Goal: Information Seeking & Learning: Understand process/instructions

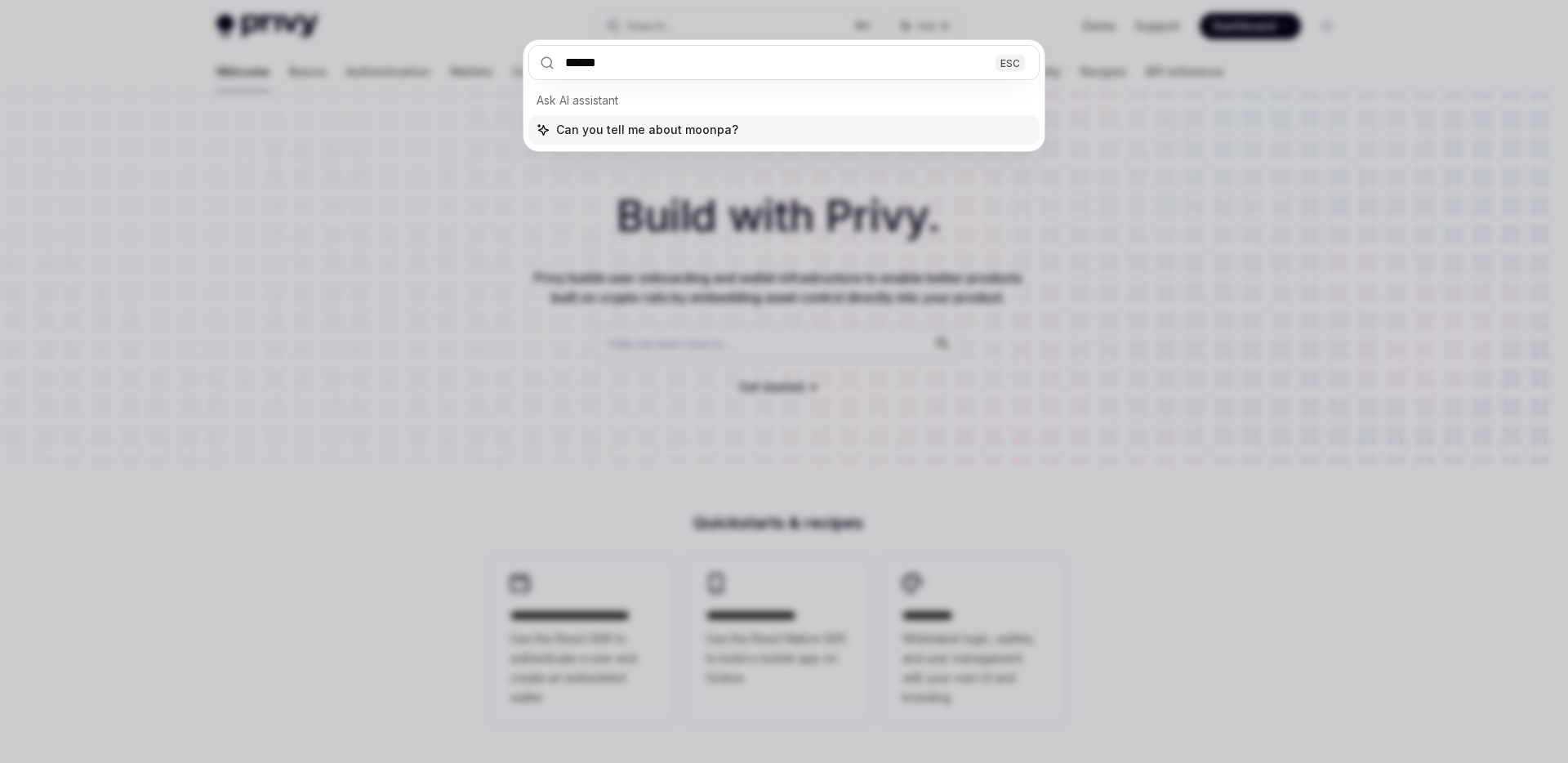
type input "*******"
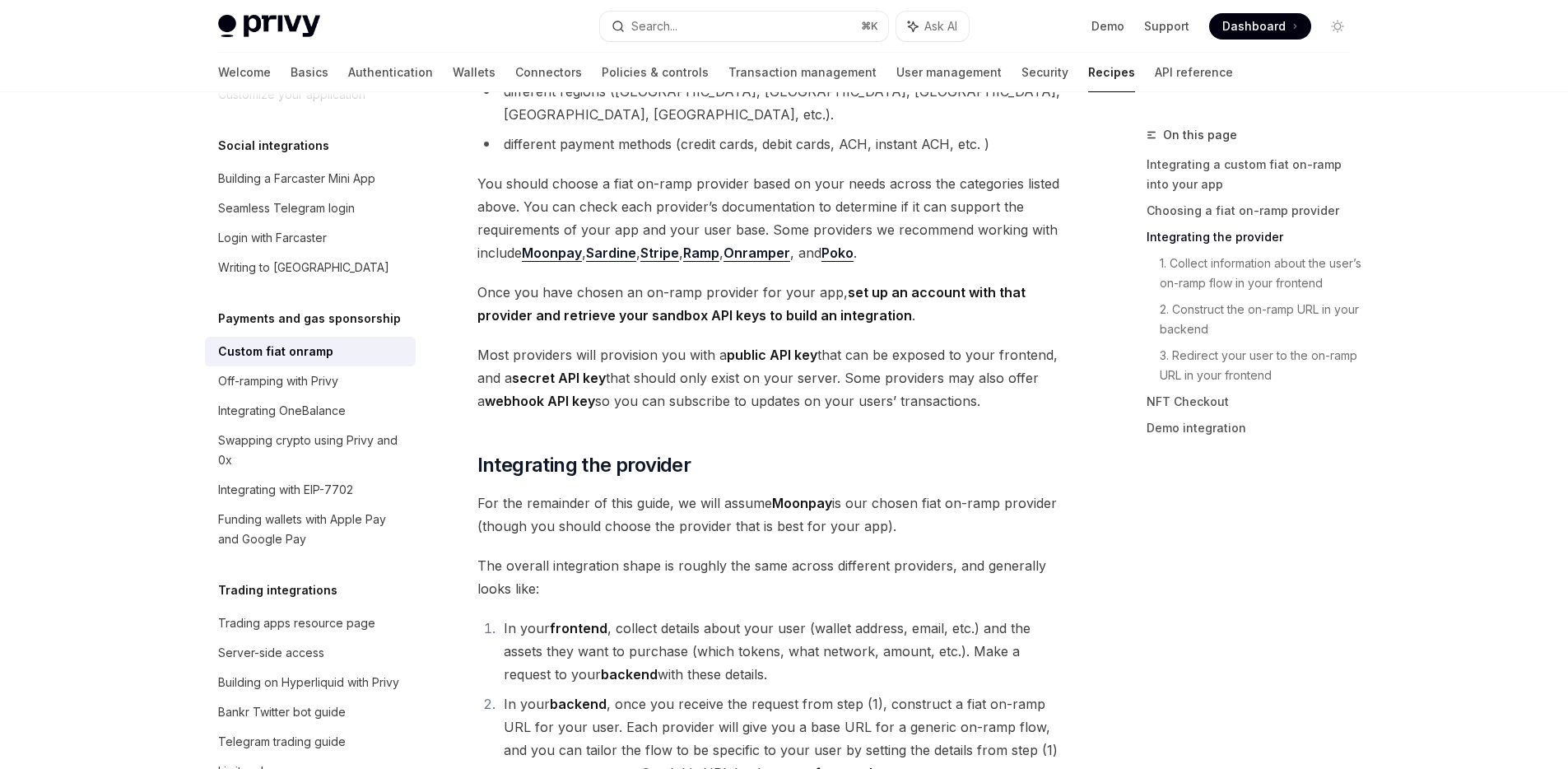
scroll to position [476, 0]
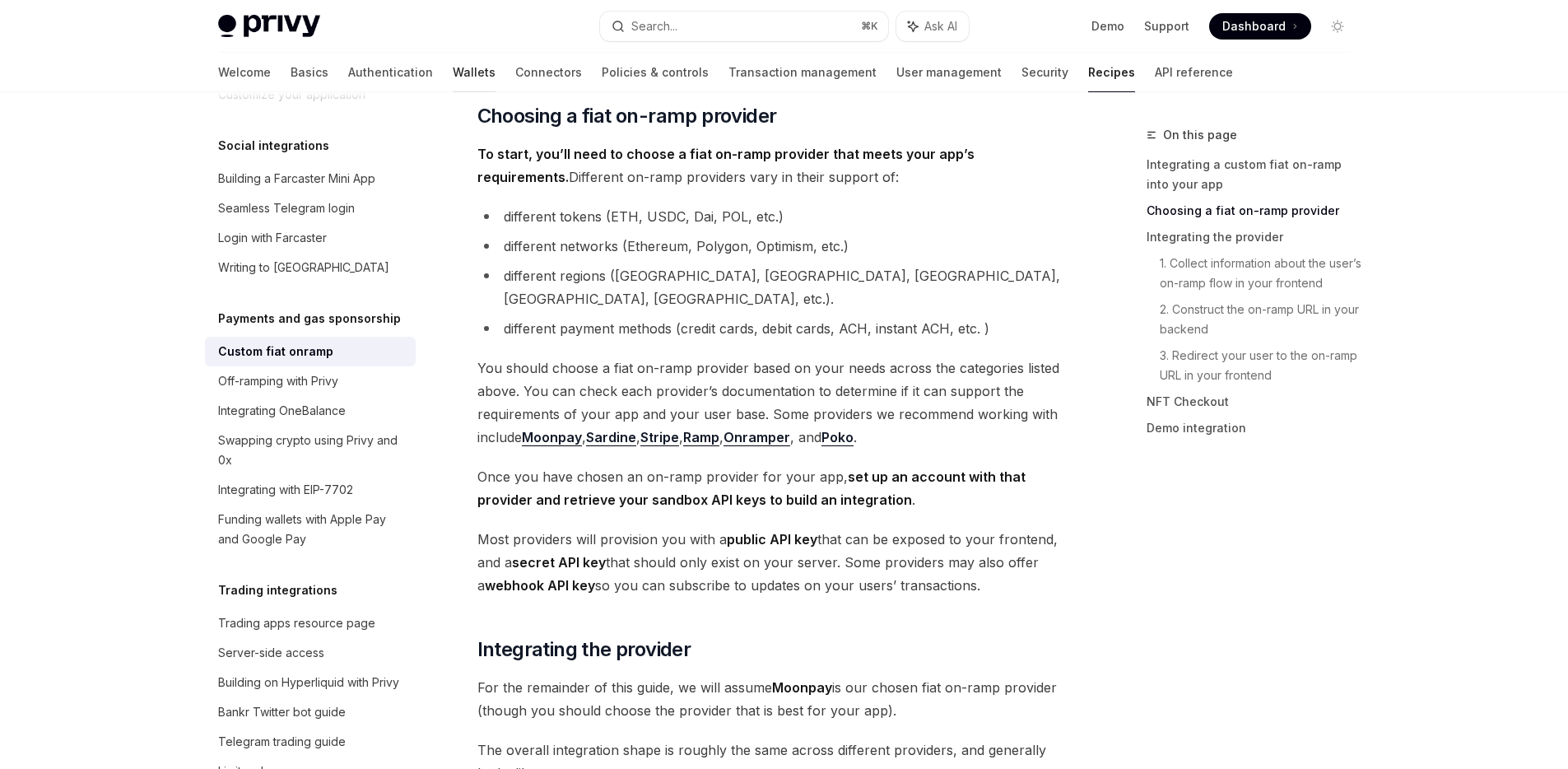
click at [453, 65] on link "Wallets" at bounding box center [474, 73] width 43 height 39
type textarea "*"
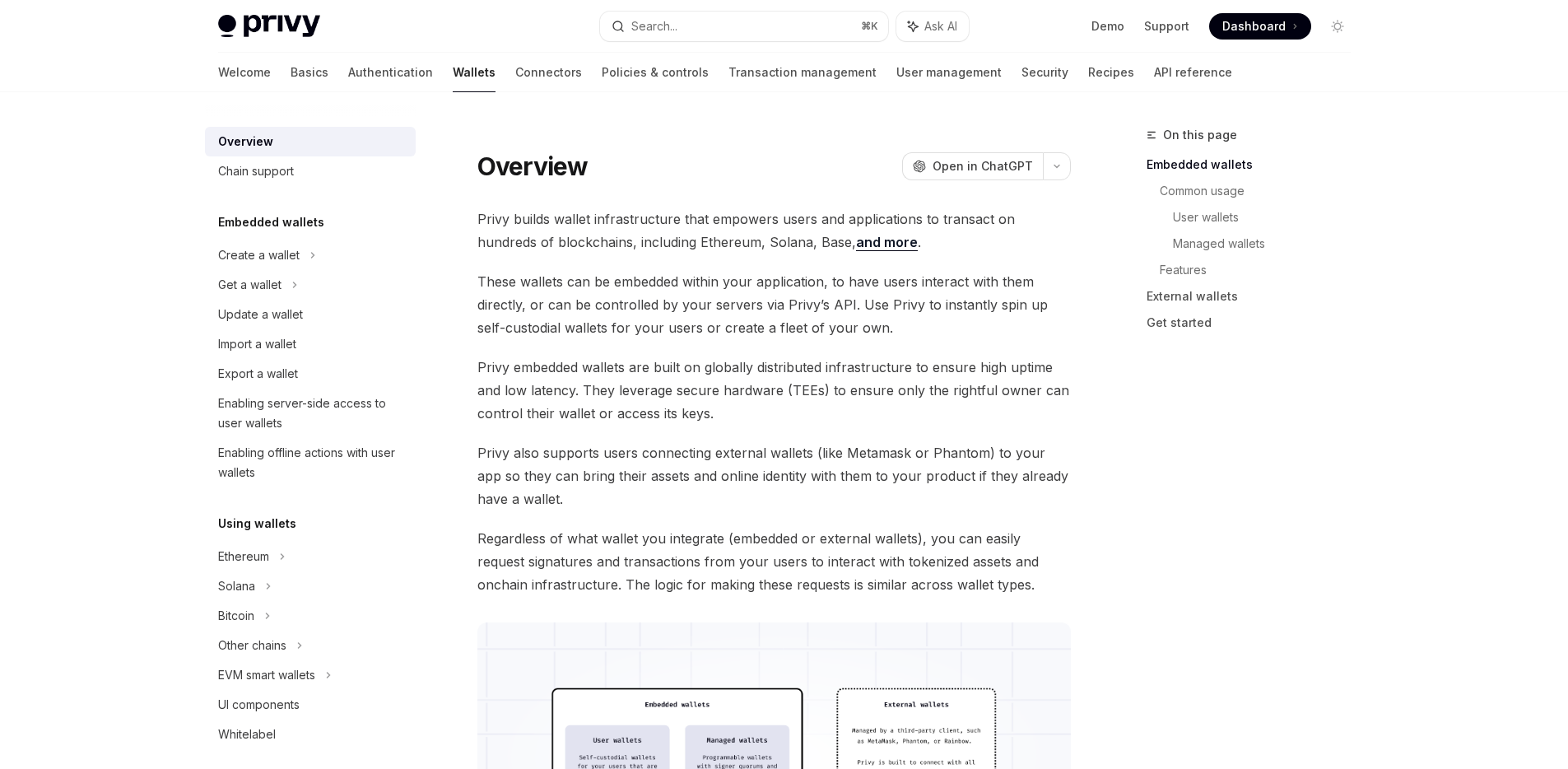
click at [1241, 30] on span "Dashboard" at bounding box center [1254, 26] width 64 height 16
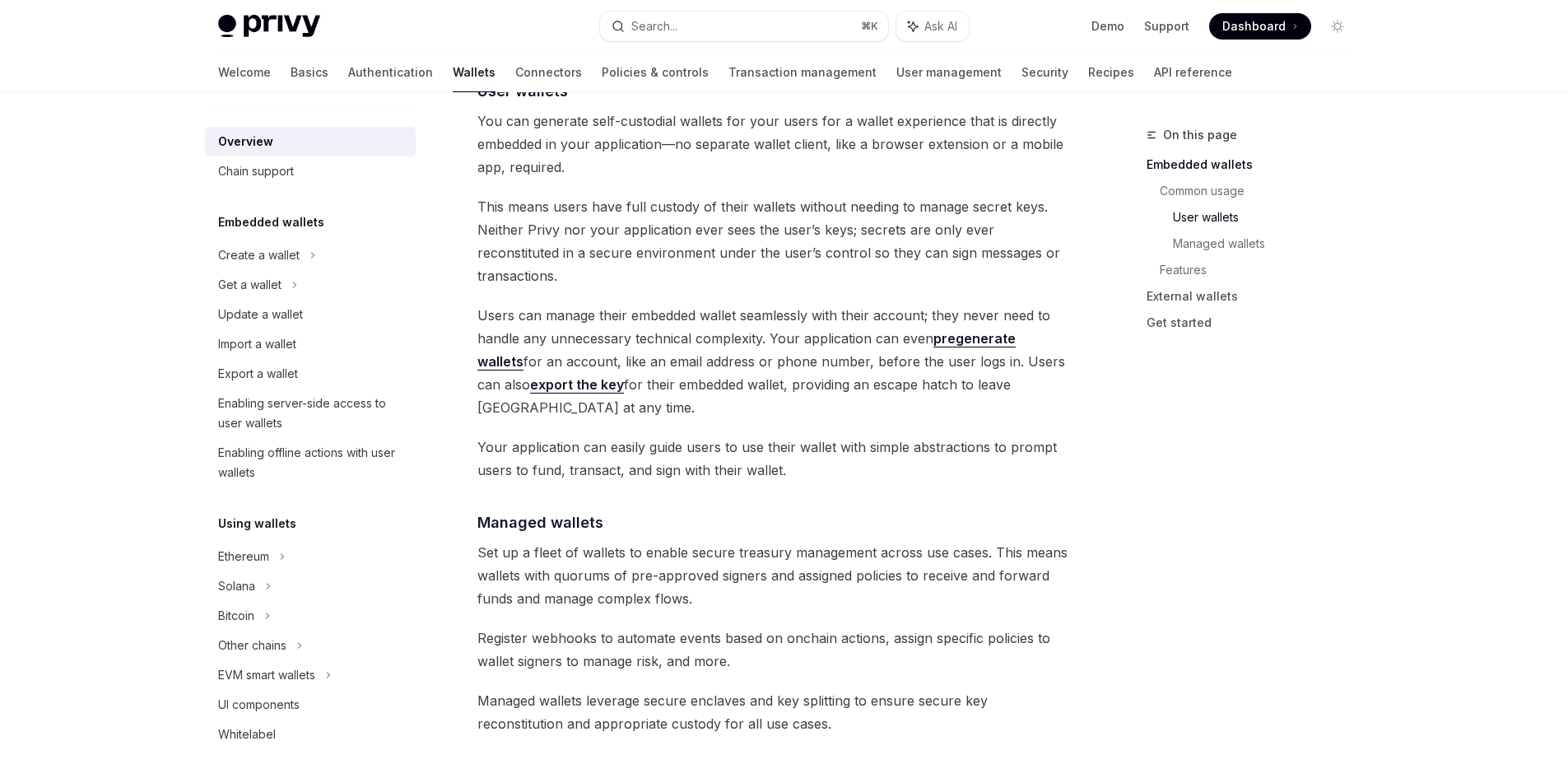
scroll to position [1566, 0]
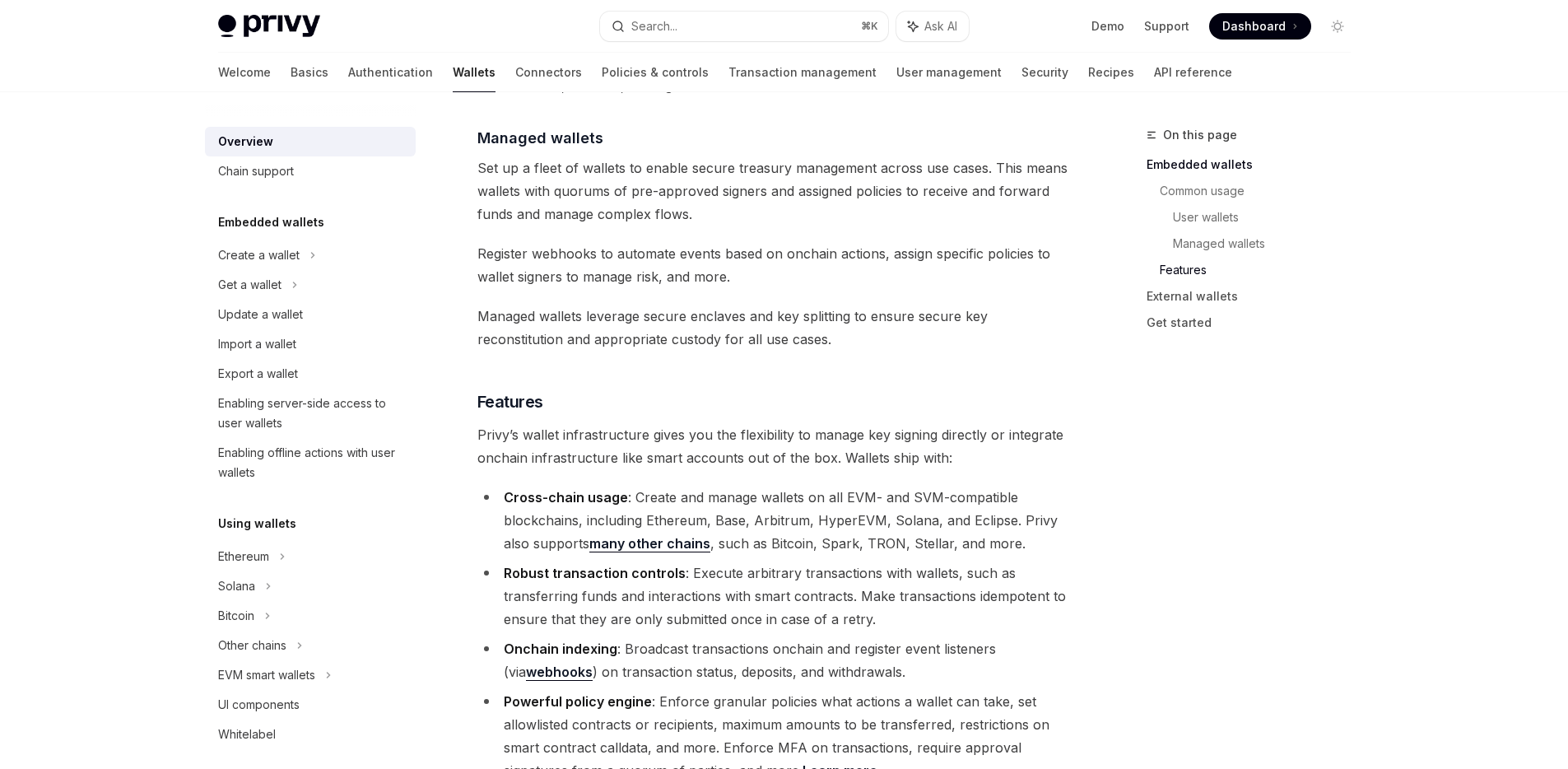
click at [1153, 467] on div "On this page Embedded wallets Common usage User wallets Managed wallets Feature…" at bounding box center [1239, 447] width 251 height 644
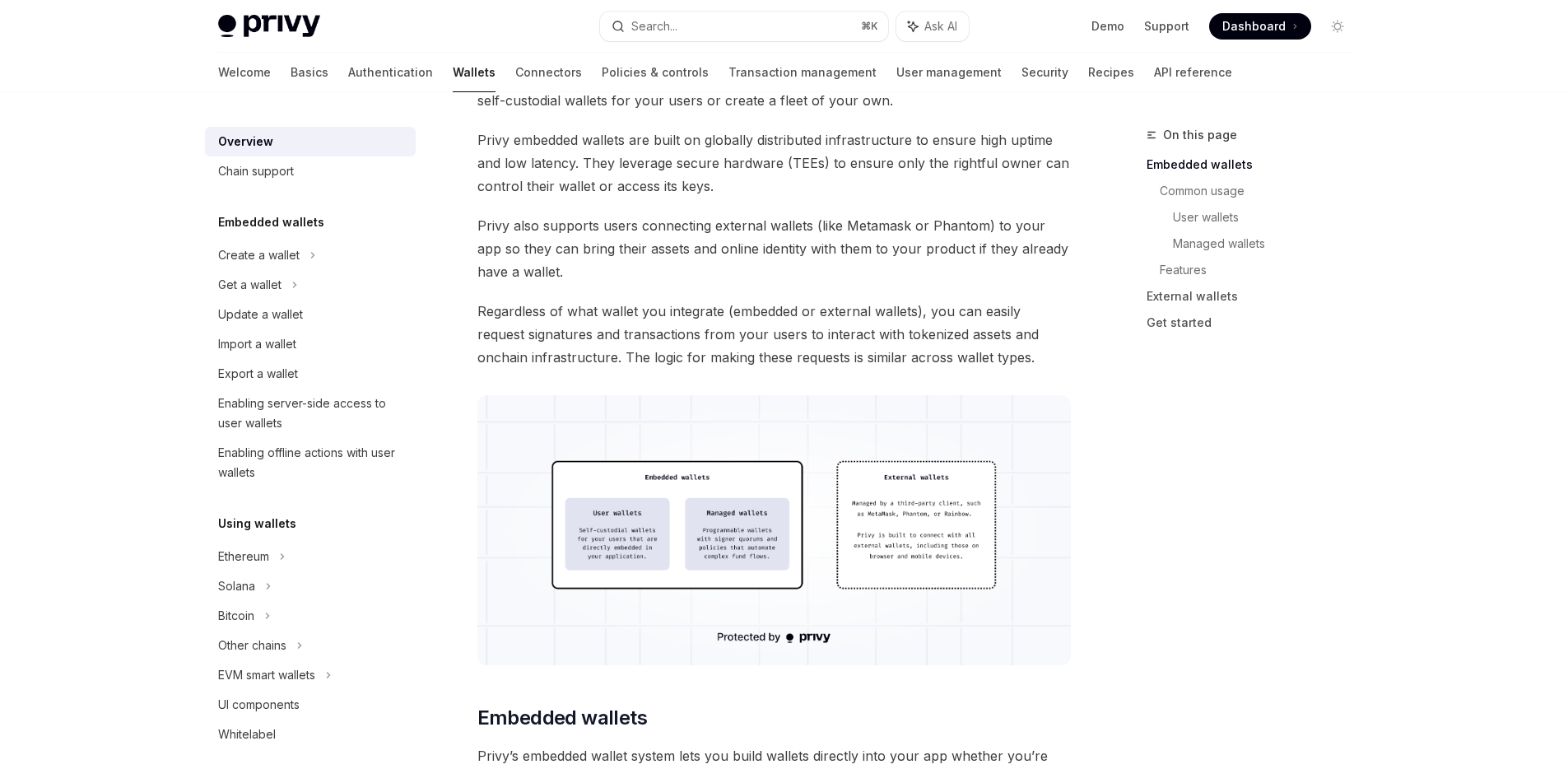
scroll to position [0, 0]
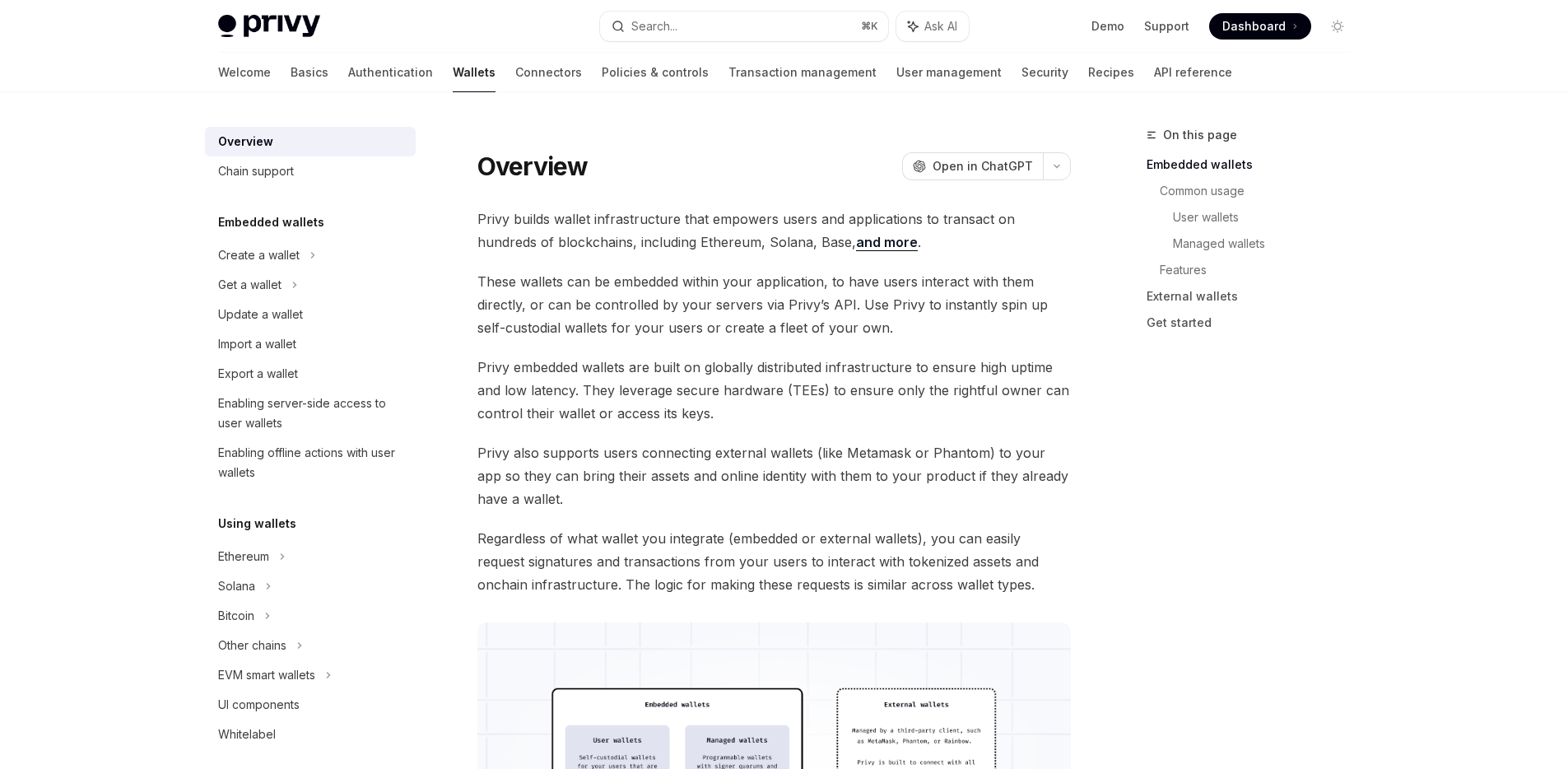
click at [1323, 378] on div "On this page Embedded wallets Common usage User wallets Managed wallets Feature…" at bounding box center [1239, 447] width 251 height 644
click at [719, 34] on button "Search... ⌘ K" at bounding box center [744, 26] width 288 height 30
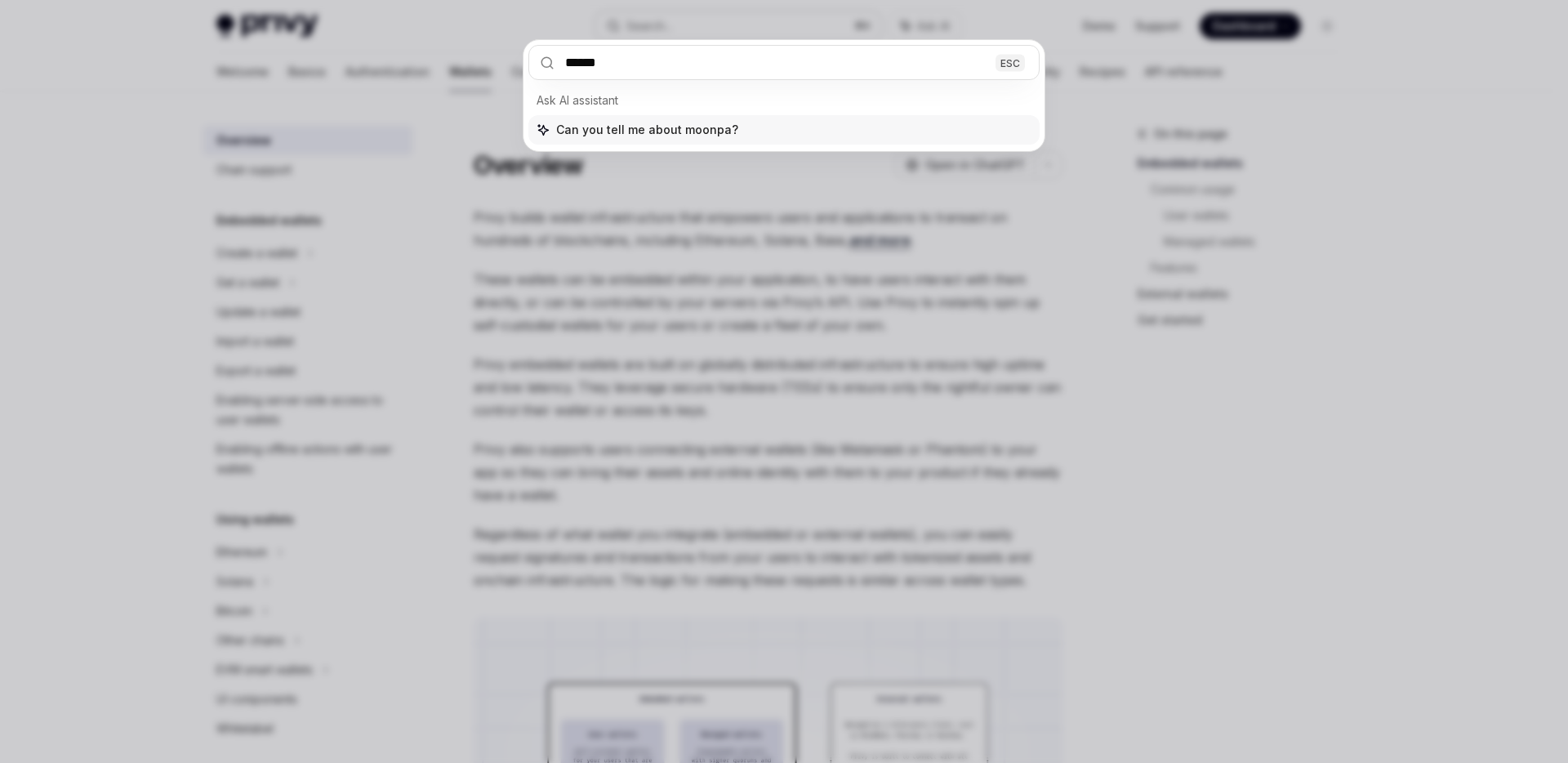
type input "*******"
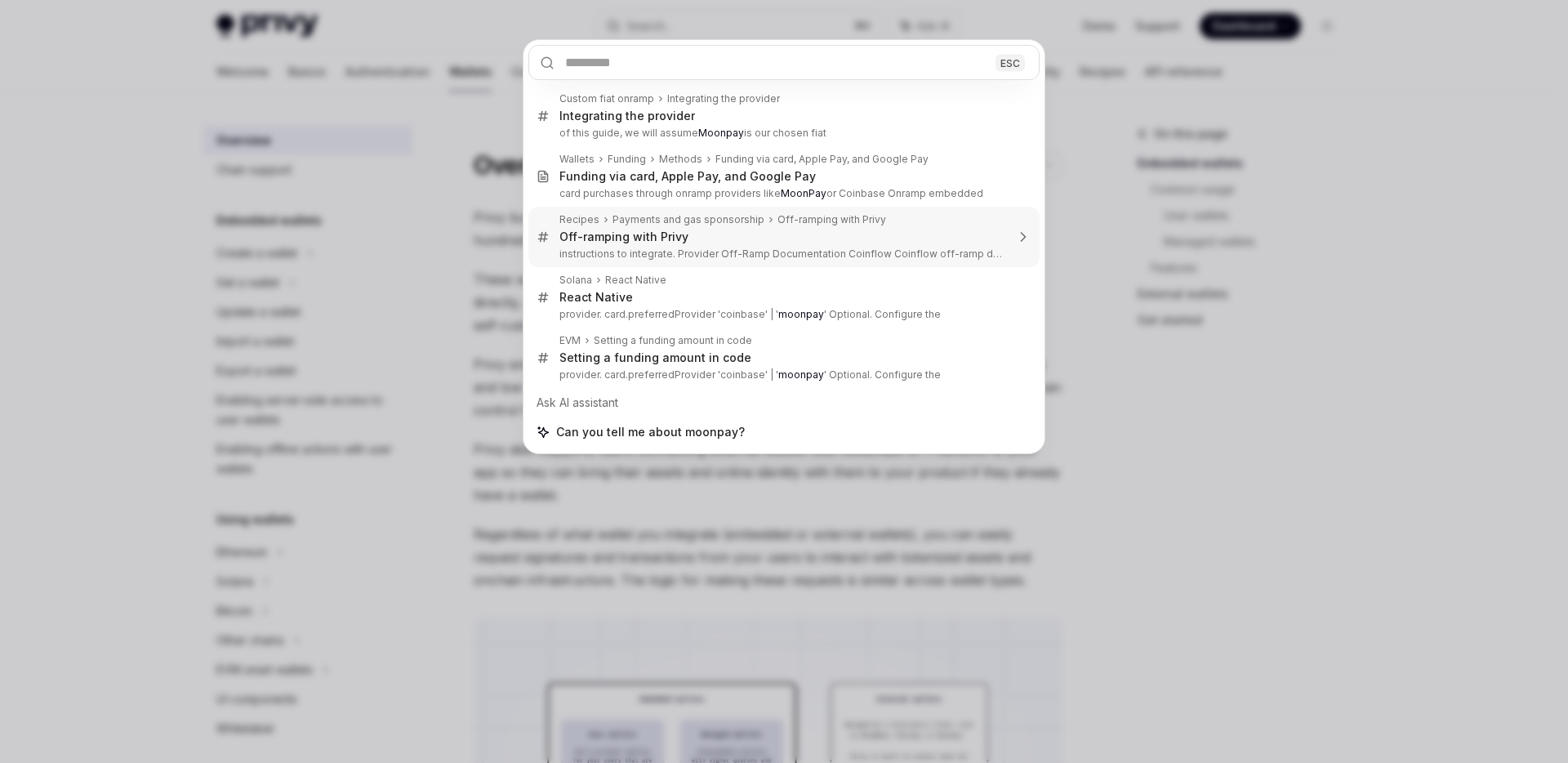
type textarea "*"
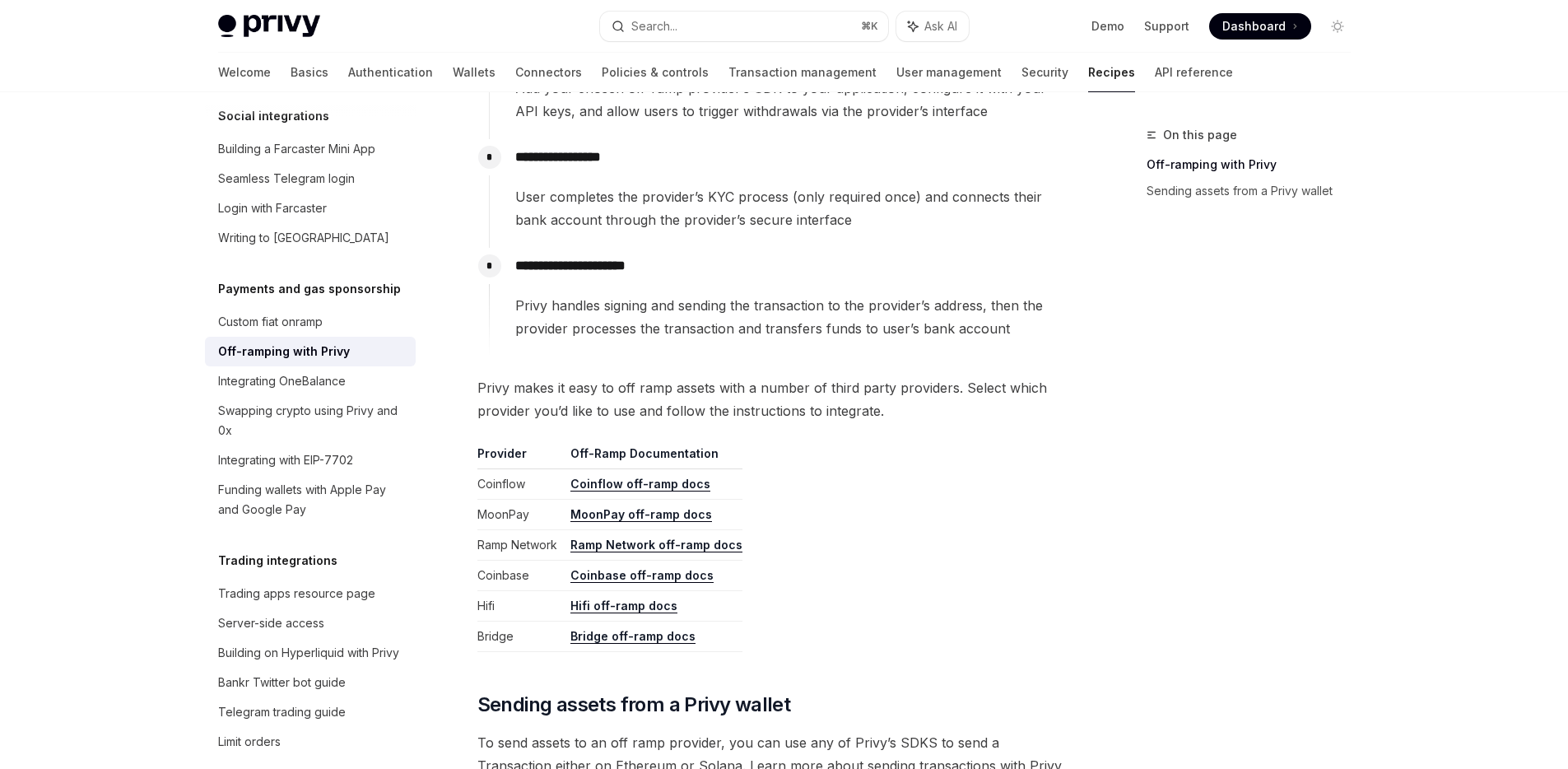
scroll to position [567, 0]
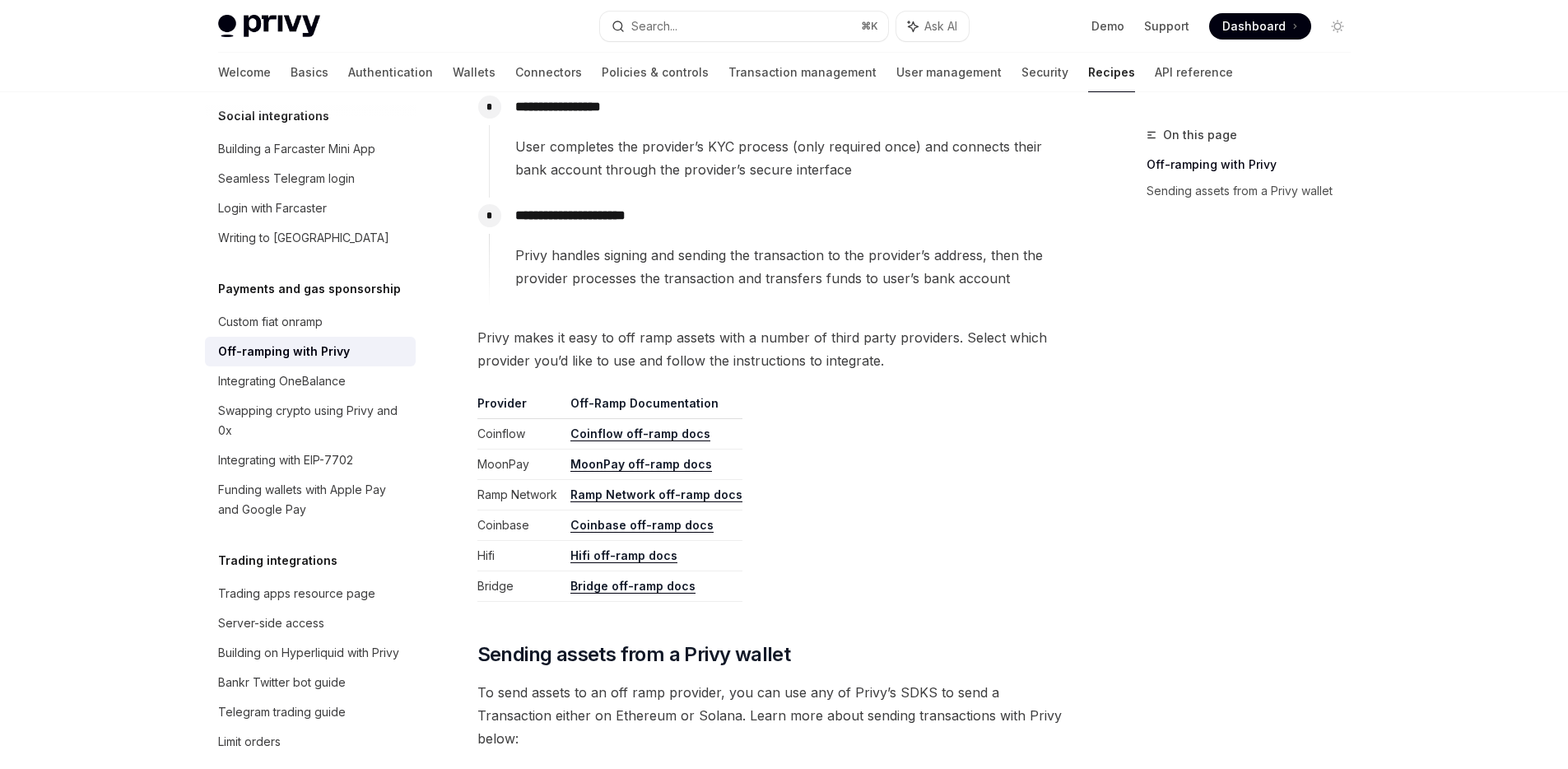
click at [669, 464] on link "MoonPay off-ramp docs" at bounding box center [641, 464] width 141 height 15
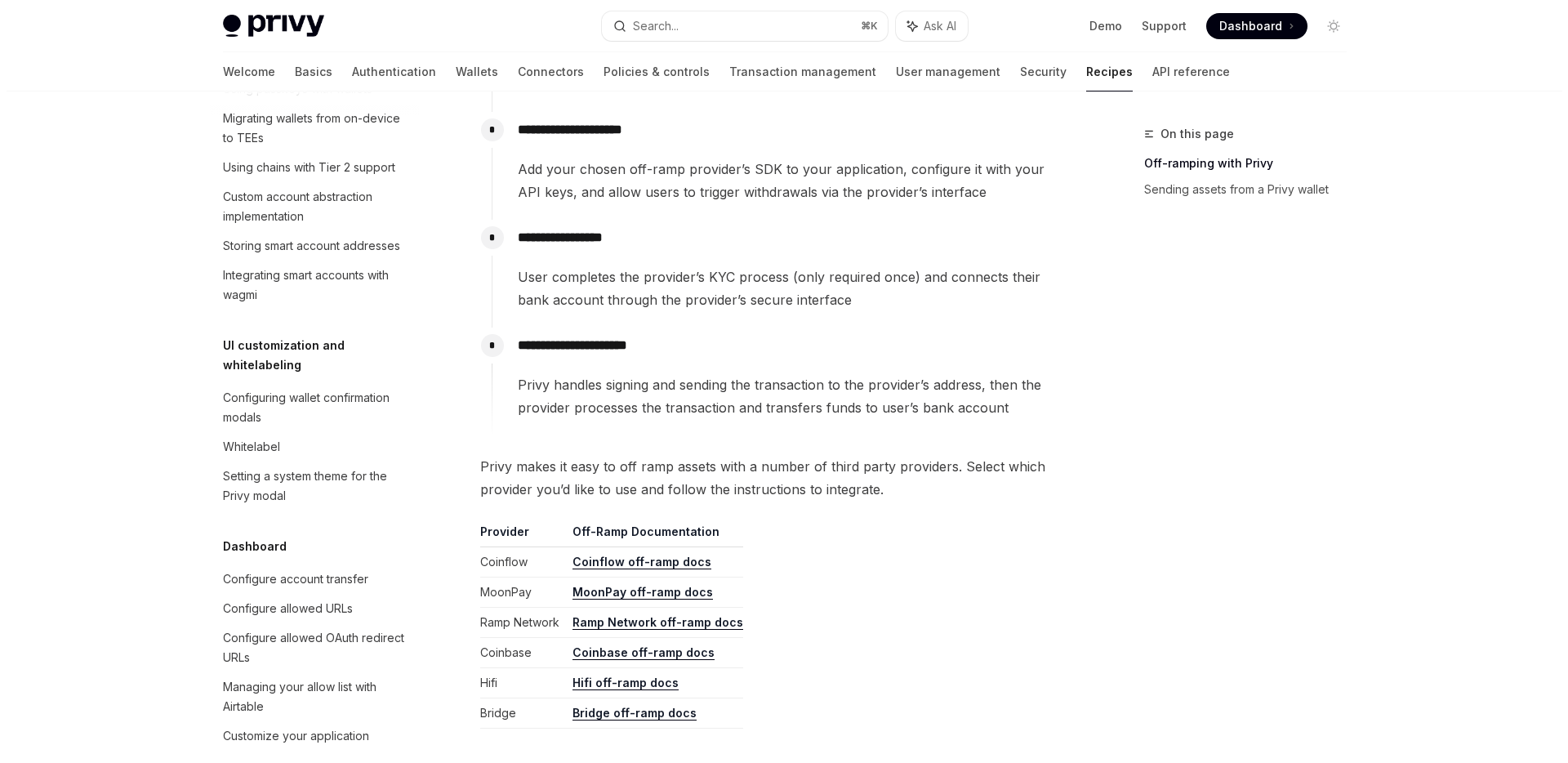
scroll to position [0, 0]
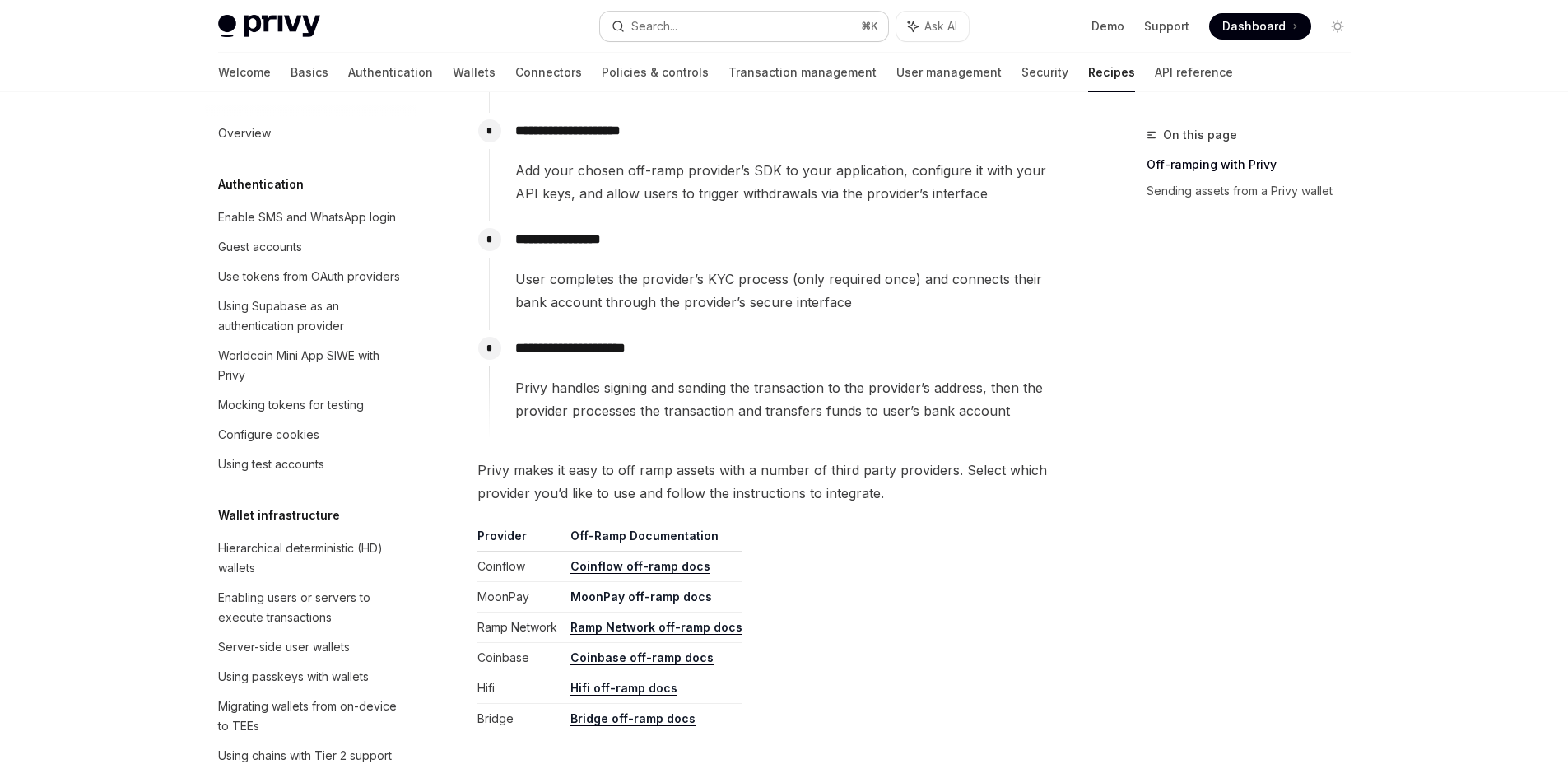
click at [739, 23] on button "Search... ⌘ K" at bounding box center [744, 26] width 288 height 30
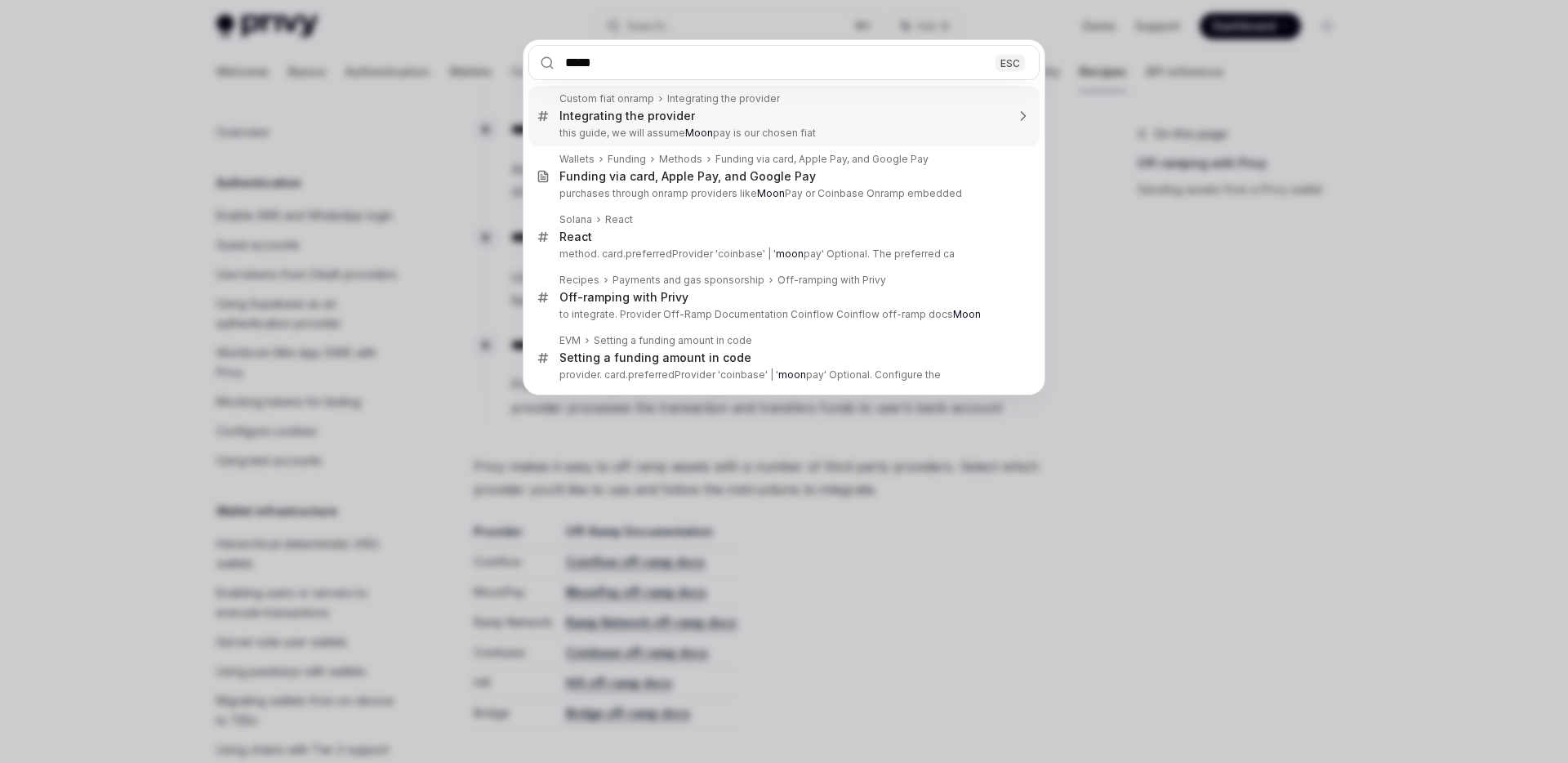
type input "******"
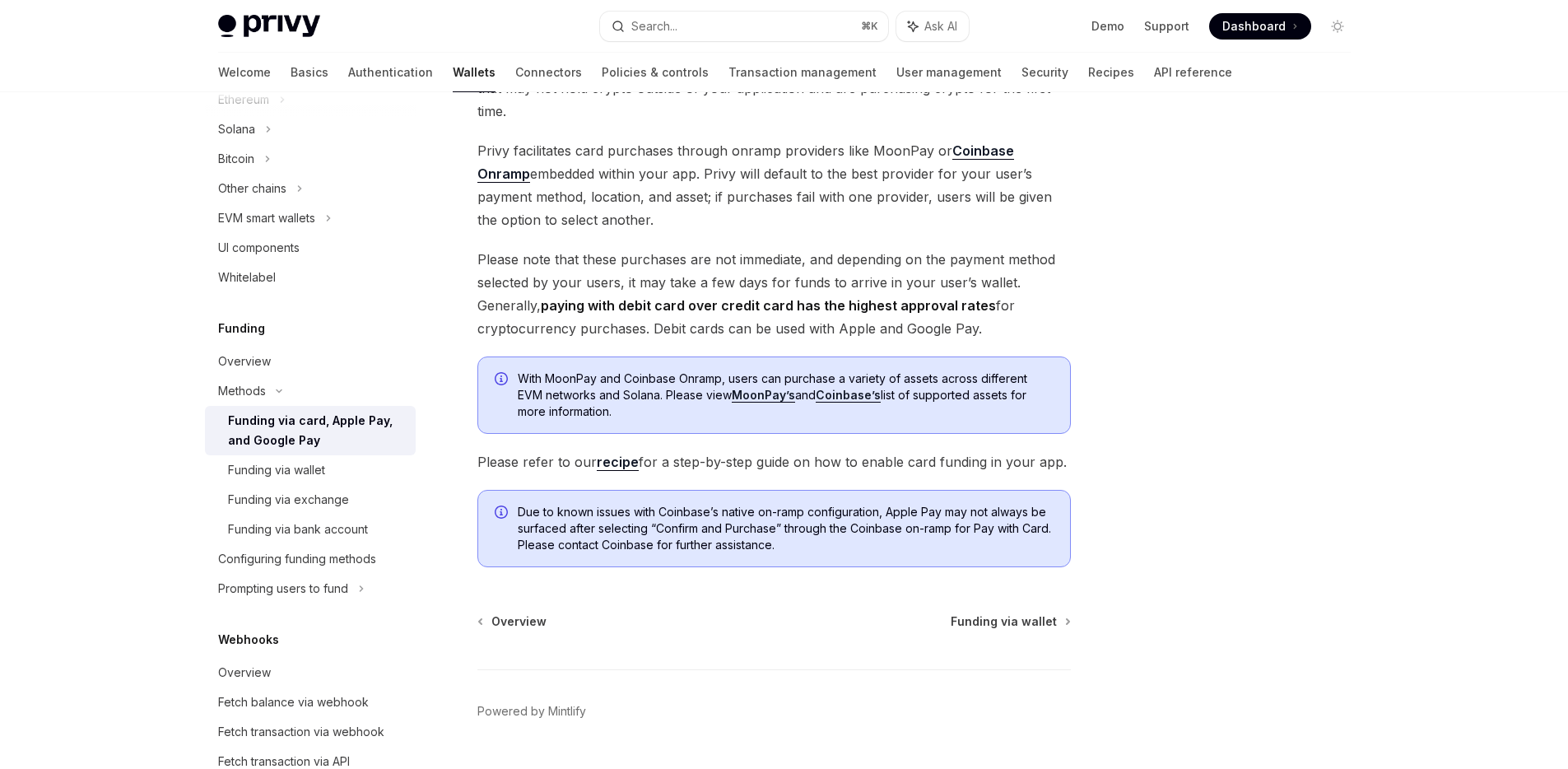
scroll to position [250, 0]
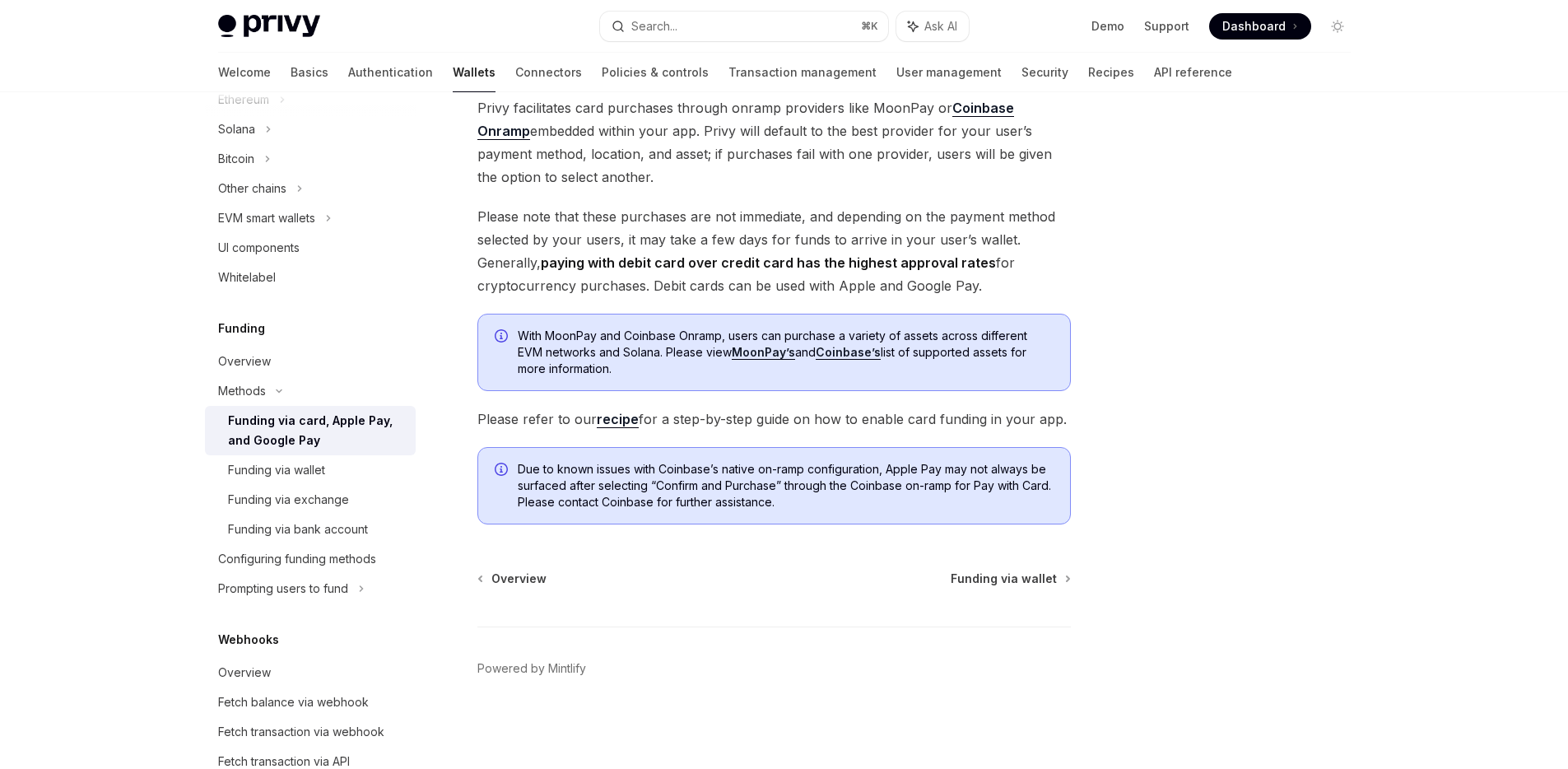
click at [625, 422] on link "recipe" at bounding box center [618, 419] width 42 height 17
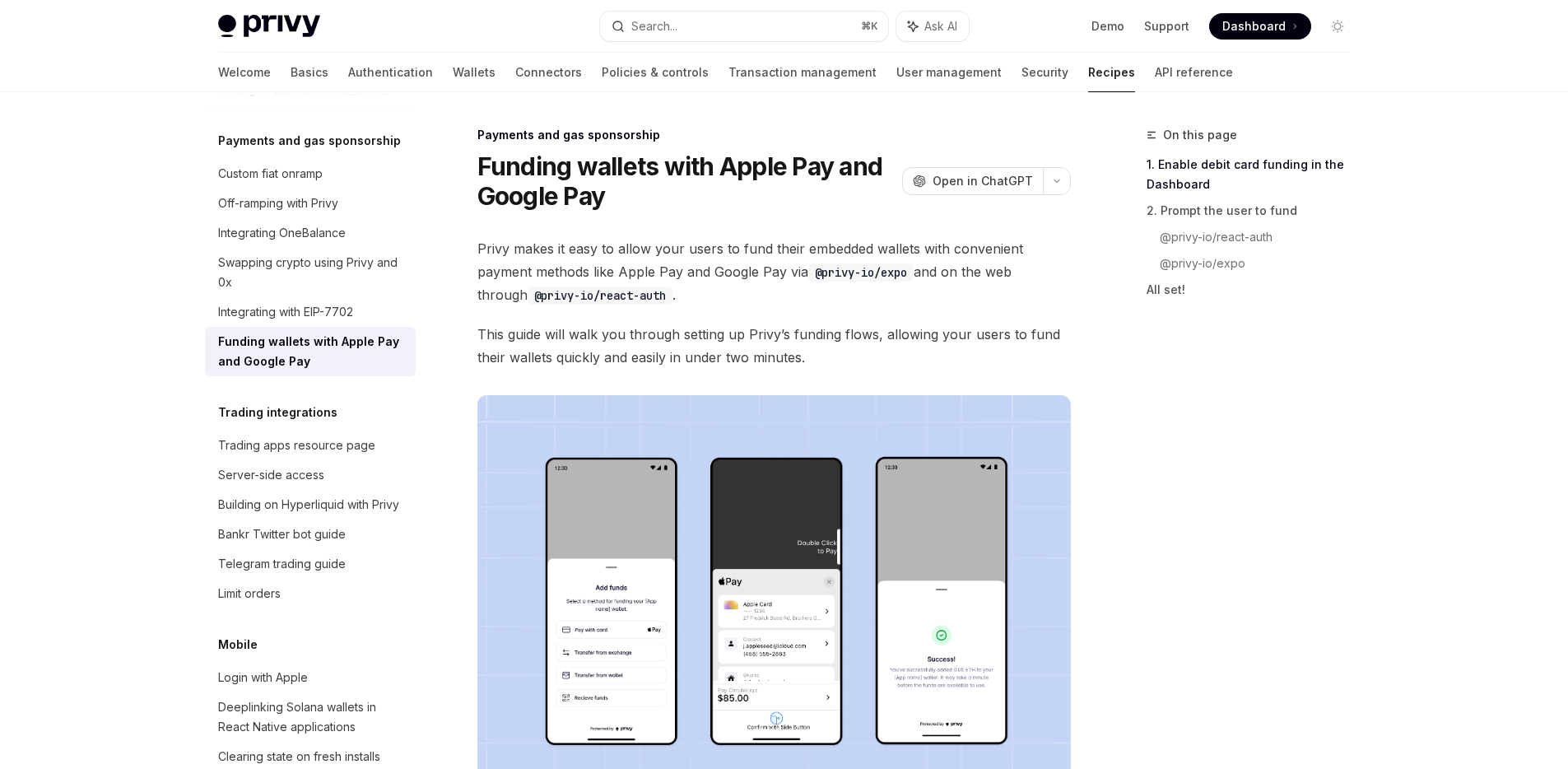
click at [312, 184] on div "Custom fiat onramp" at bounding box center [270, 174] width 105 height 20
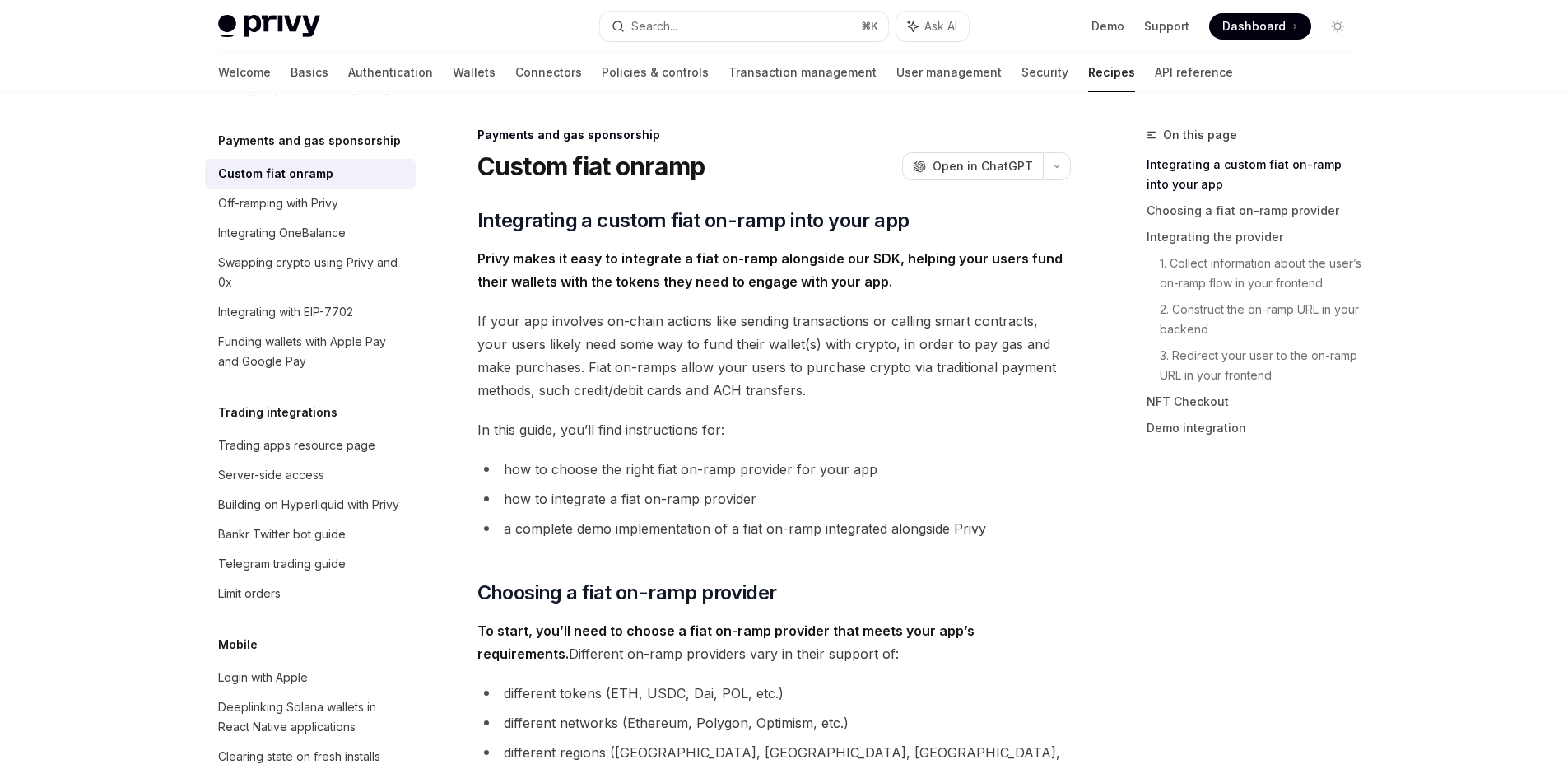
click at [292, 184] on div "Custom fiat onramp" at bounding box center [276, 174] width 115 height 20
type textarea "*"
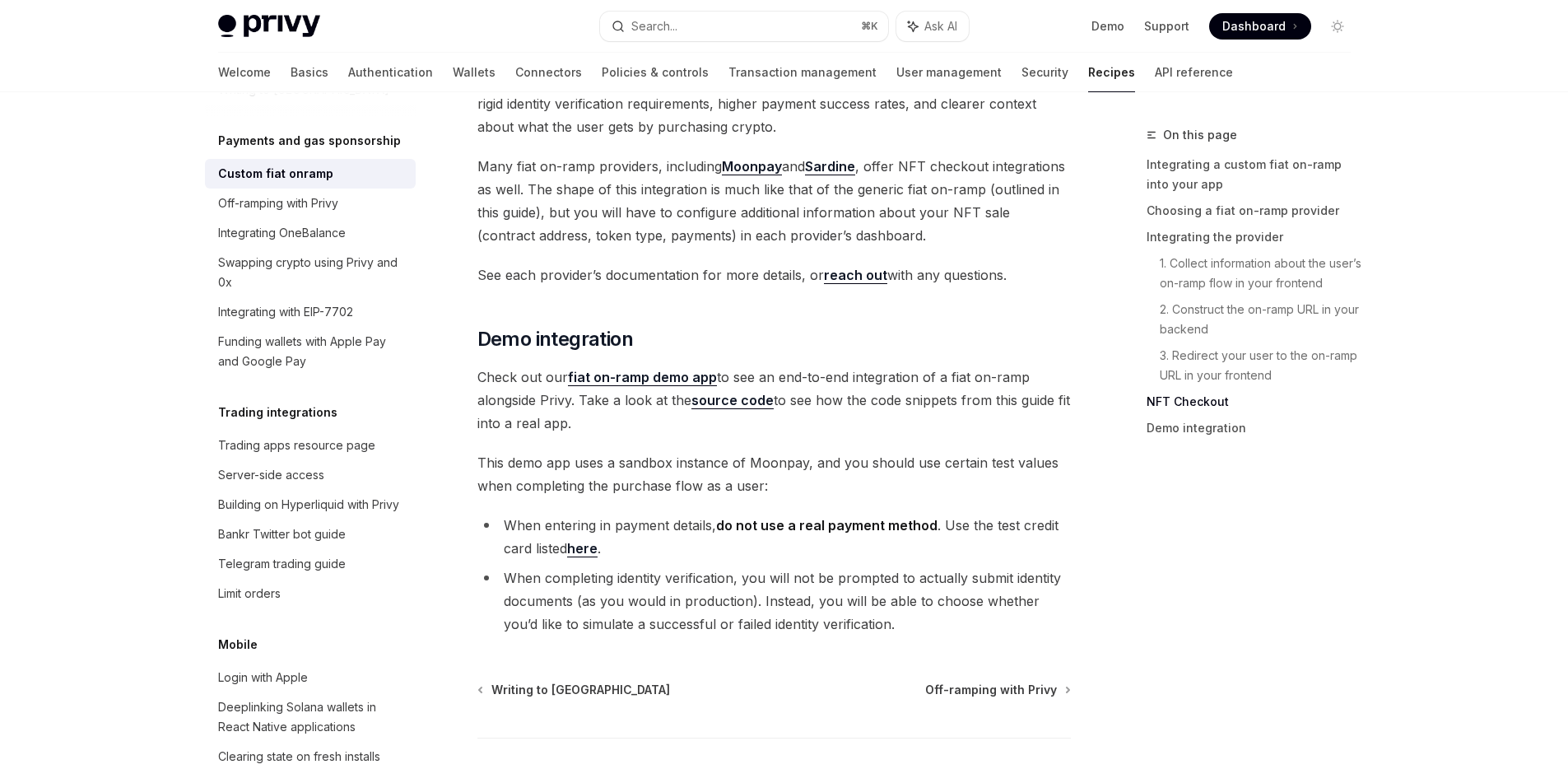
scroll to position [5881, 0]
